Goal: Obtain resource: Download file/media

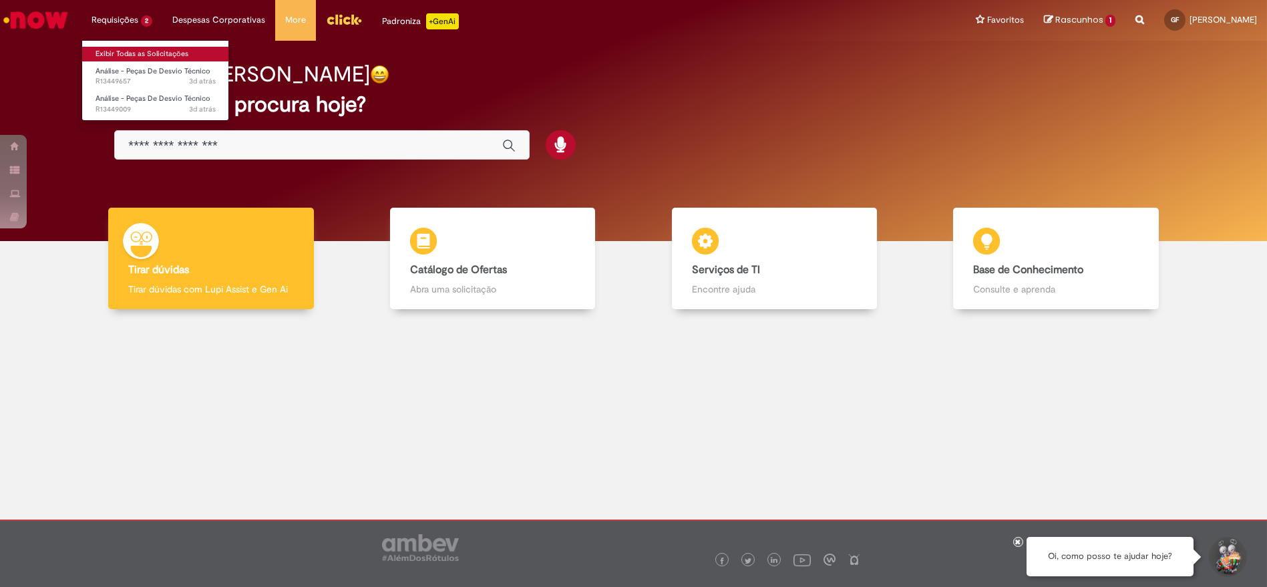
click at [128, 47] on link "Exibir Todas as Solicitações" at bounding box center [155, 54] width 147 height 15
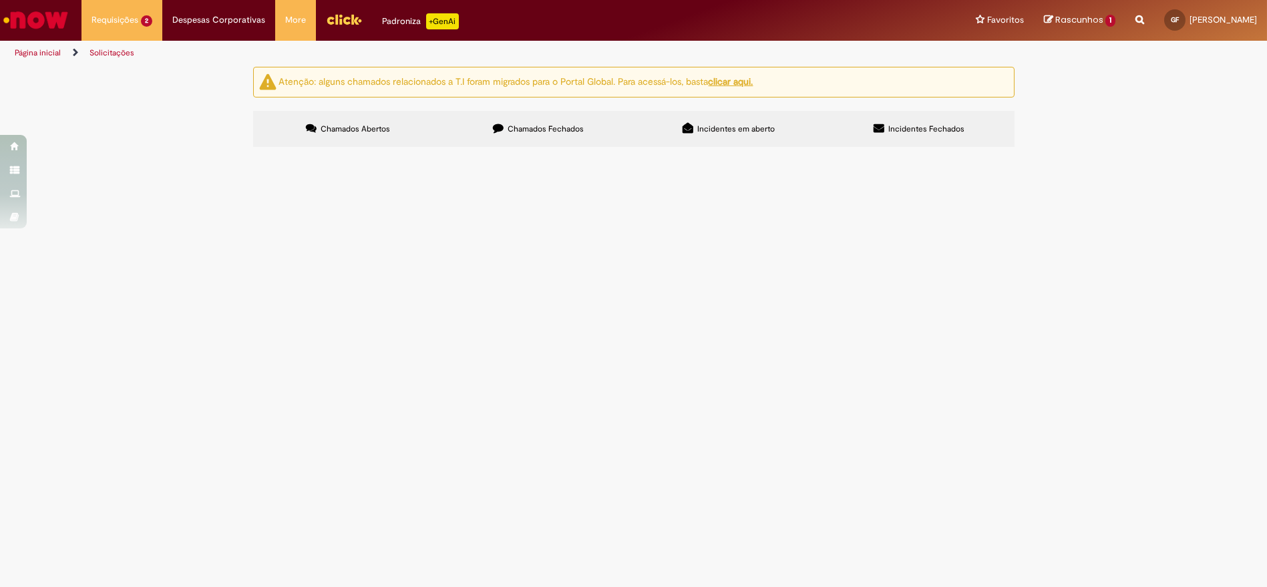
click at [0, 0] on span "R13449009" at bounding box center [0, 0] width 0 height 0
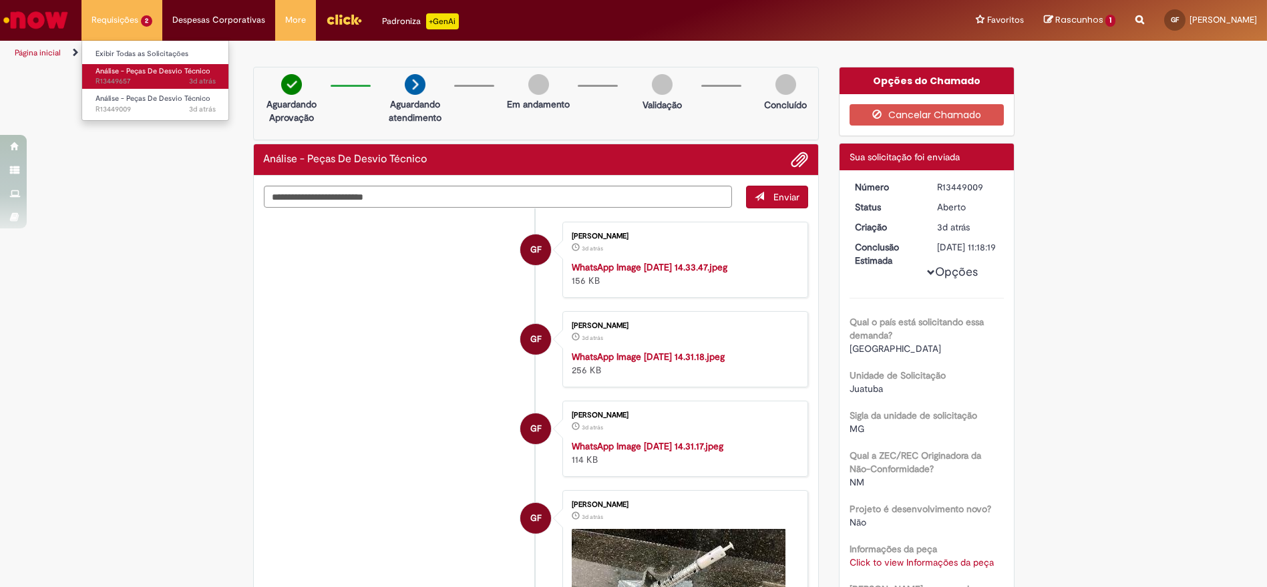
click at [125, 81] on span "3d atrás 3 dias atrás R13449657" at bounding box center [156, 81] width 120 height 11
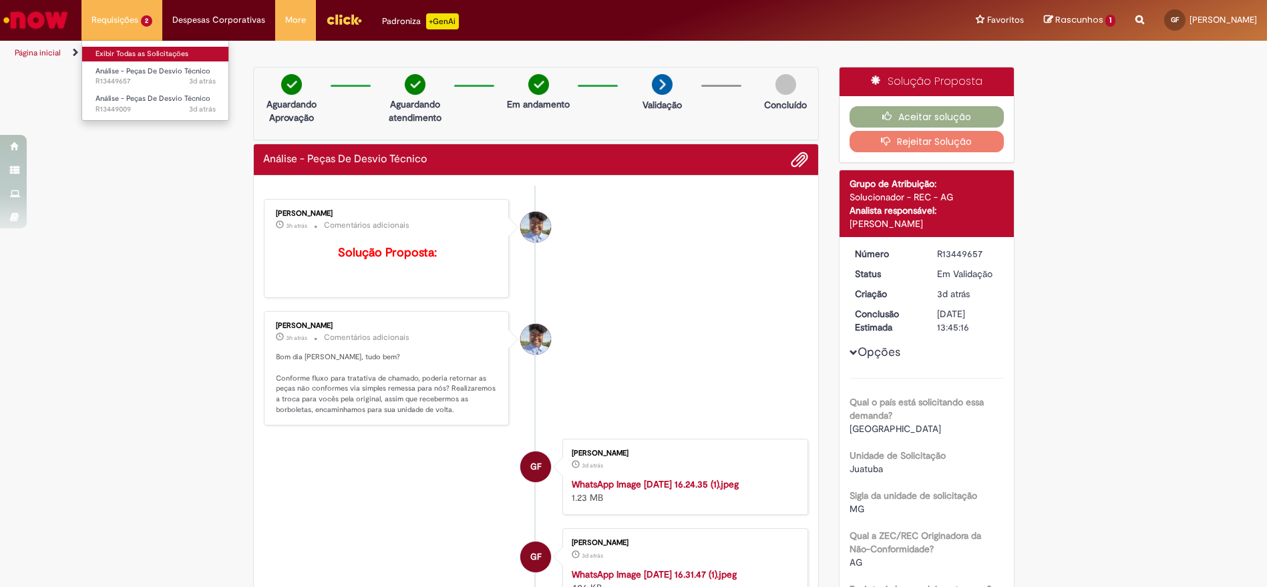
click at [115, 53] on link "Exibir Todas as Solicitações" at bounding box center [155, 54] width 147 height 15
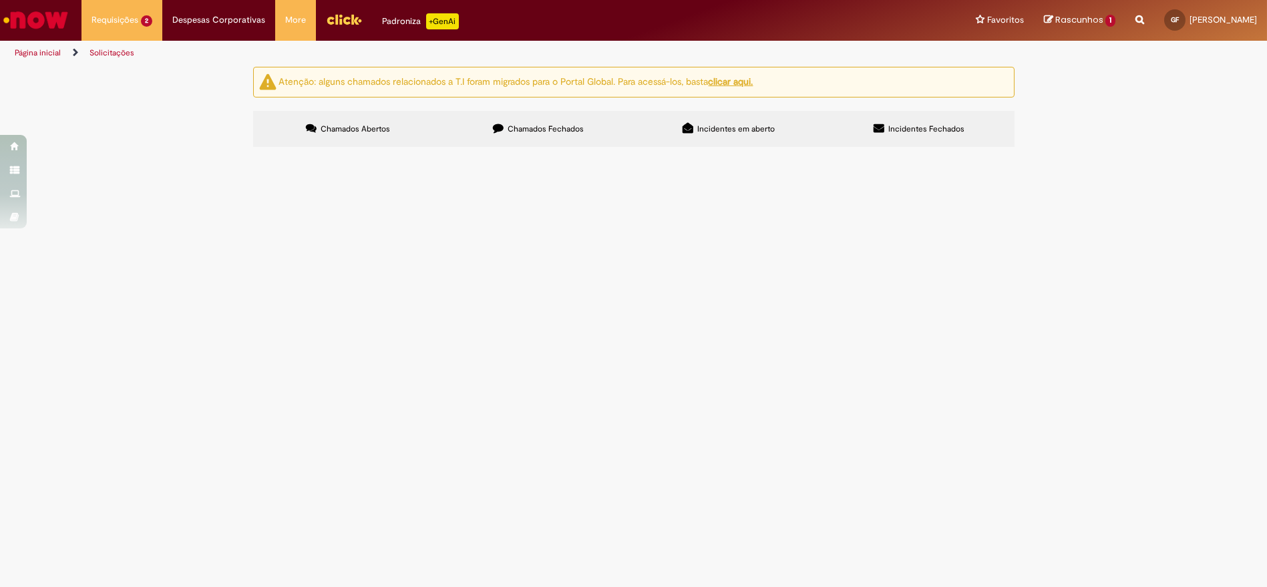
click at [514, 134] on label "Chamados Fechados" at bounding box center [539, 129] width 190 height 36
click at [0, 0] on link "3" at bounding box center [0, 0] width 0 height 0
click at [0, 0] on span "R13131155" at bounding box center [0, 0] width 0 height 0
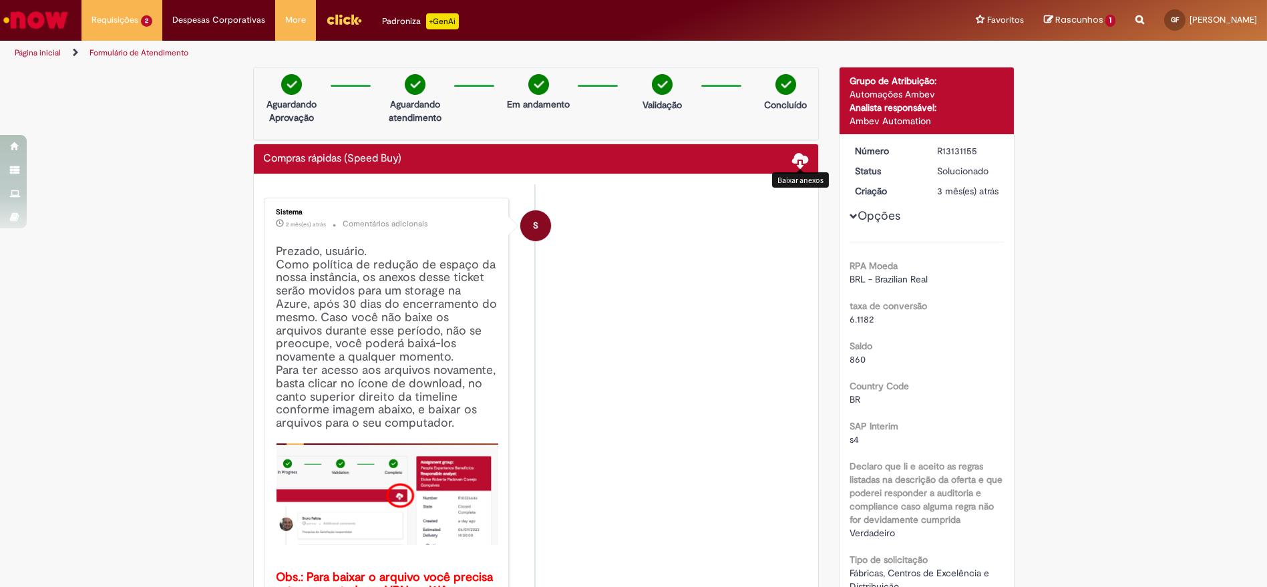
click at [796, 160] on span at bounding box center [800, 160] width 16 height 16
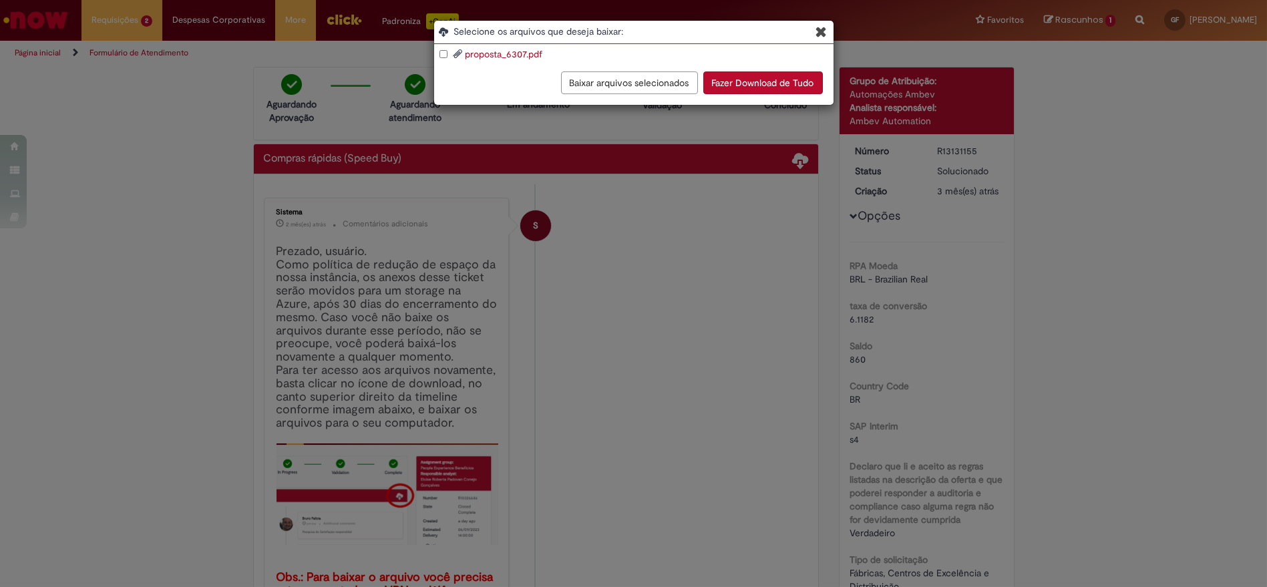
click at [462, 54] on label "proposta_6307.pdf" at bounding box center [498, 53] width 90 height 13
click at [669, 83] on button "Baixar arquivos selecionados" at bounding box center [629, 82] width 137 height 23
click at [775, 76] on button "Fazer Download de Tudo" at bounding box center [763, 82] width 120 height 23
click at [820, 31] on icon "Blob Storage Download Modal" at bounding box center [821, 32] width 11 height 14
